Goal: Task Accomplishment & Management: Complete application form

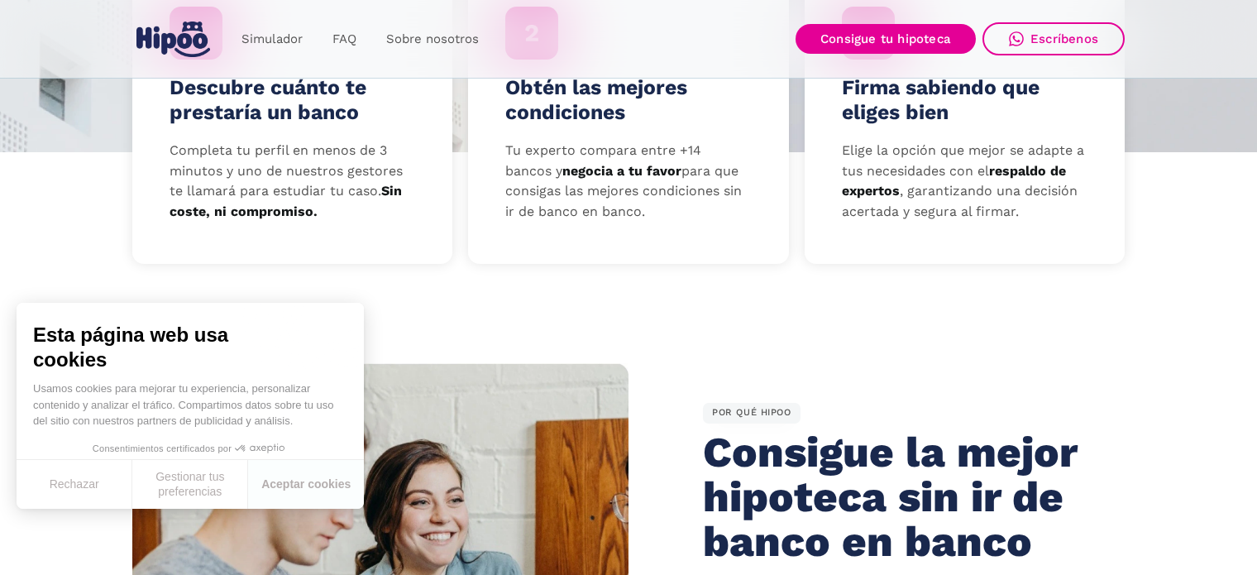
scroll to position [579, 0]
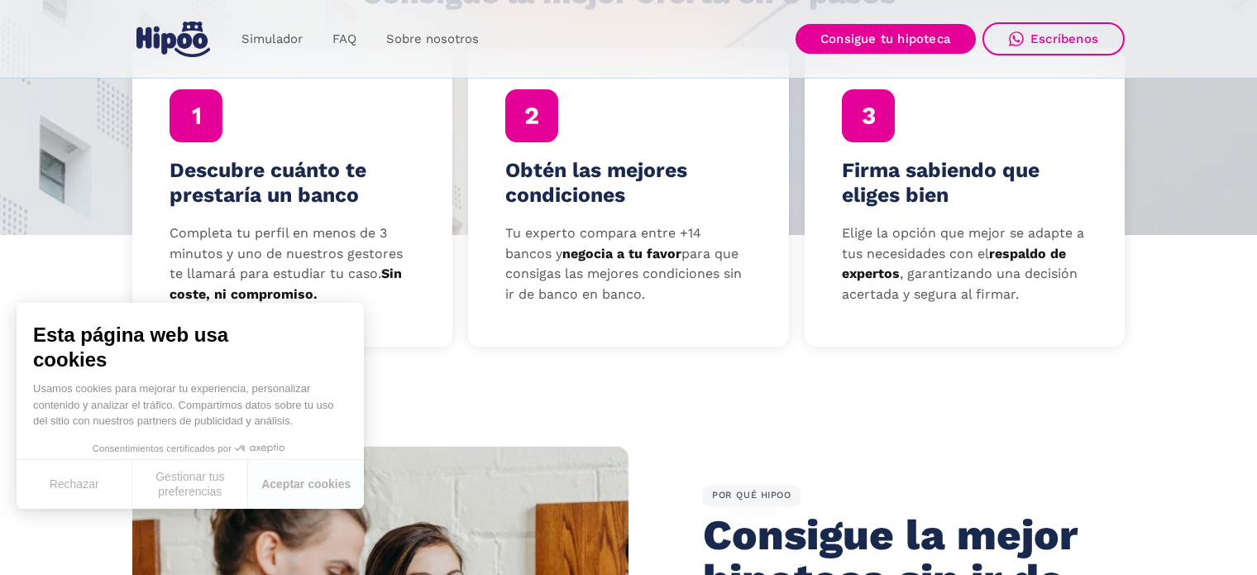
click at [217, 163] on h4 "Descubre cuánto te prestaría un banco" at bounding box center [293, 183] width 246 height 50
click at [292, 483] on button "Aceptar cookies" at bounding box center [306, 484] width 116 height 49
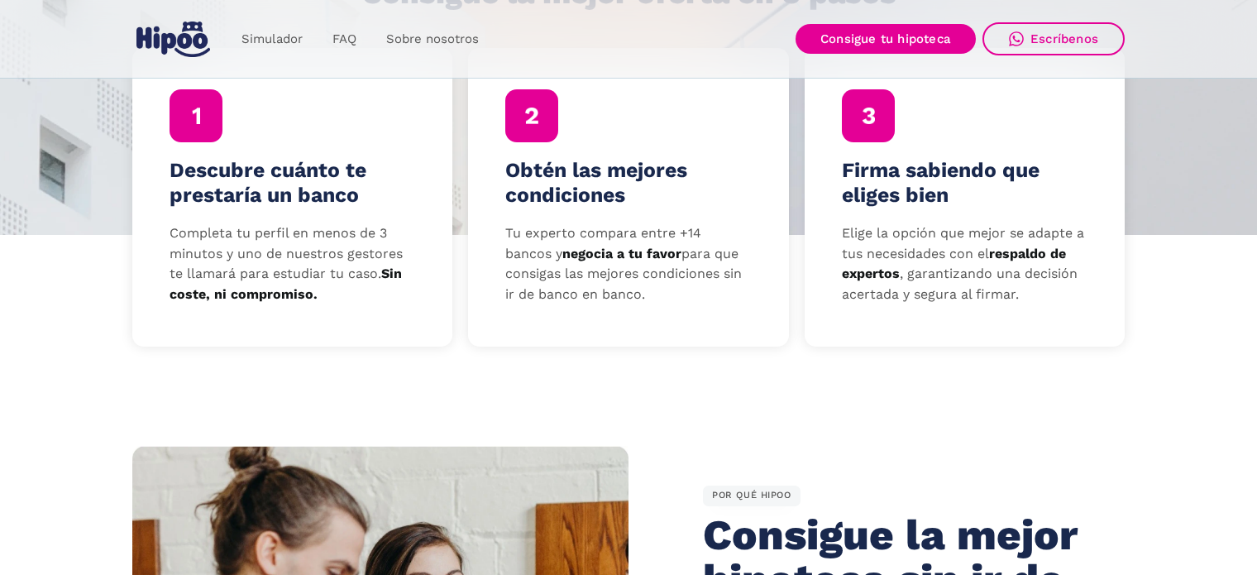
click at [249, 297] on strong "Sin coste, ni compromiso." at bounding box center [286, 283] width 232 height 36
click at [201, 152] on div "Descubre cuánto te prestaría un banco Completa tu perfil en menos de 3 minutos …" at bounding box center [292, 197] width 320 height 298
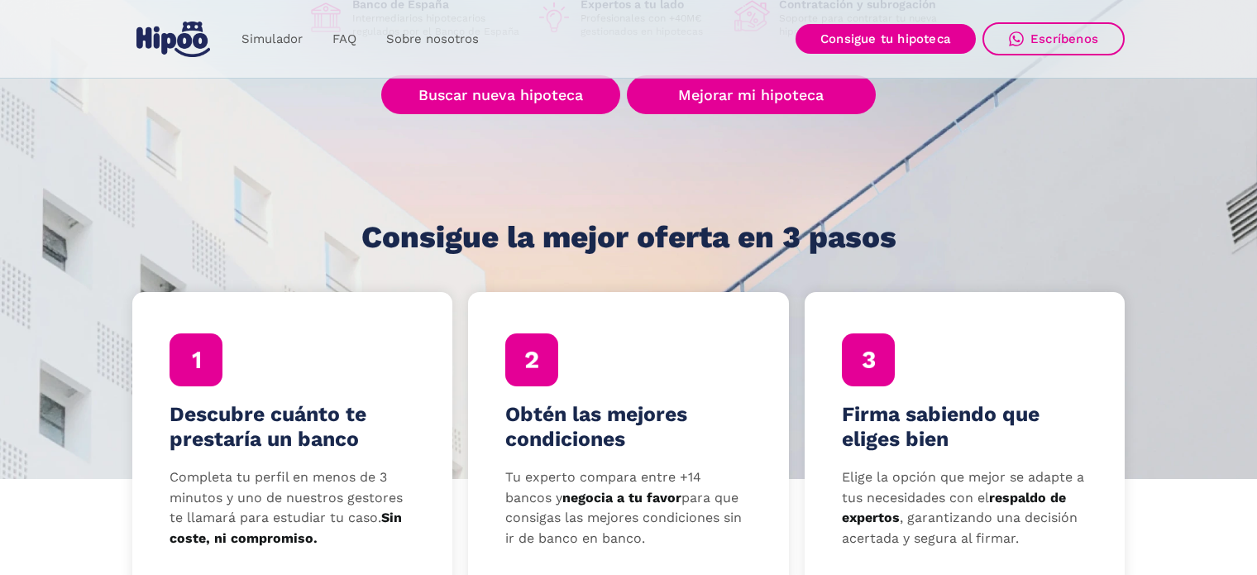
scroll to position [331, 0]
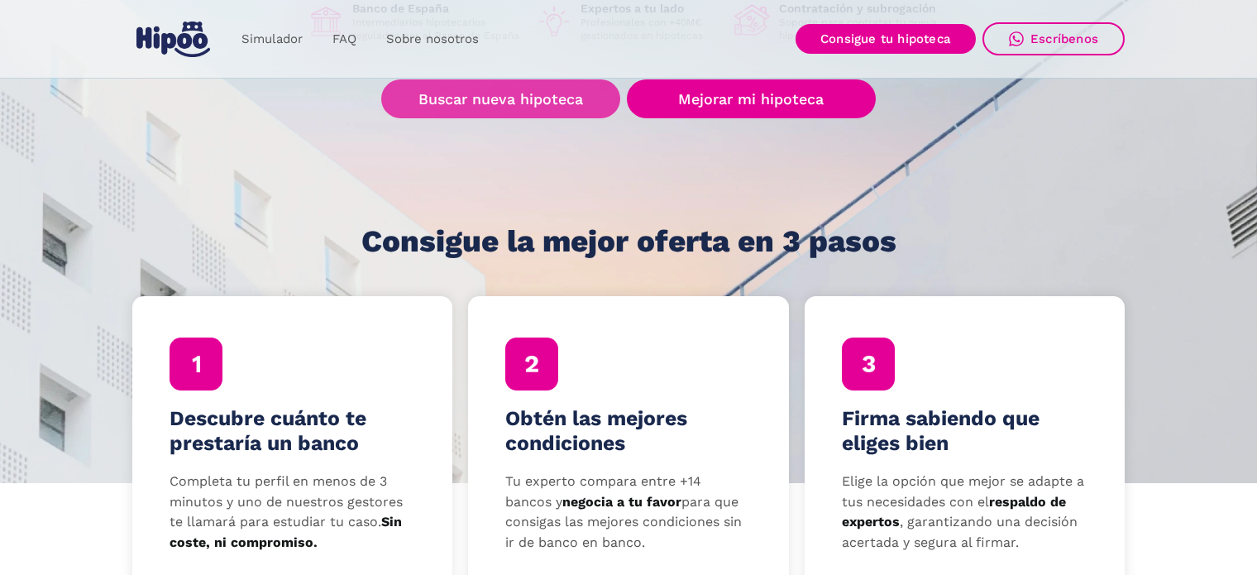
click at [505, 98] on link "Buscar nueva hipoteca" at bounding box center [500, 98] width 239 height 39
